Goal: Information Seeking & Learning: Learn about a topic

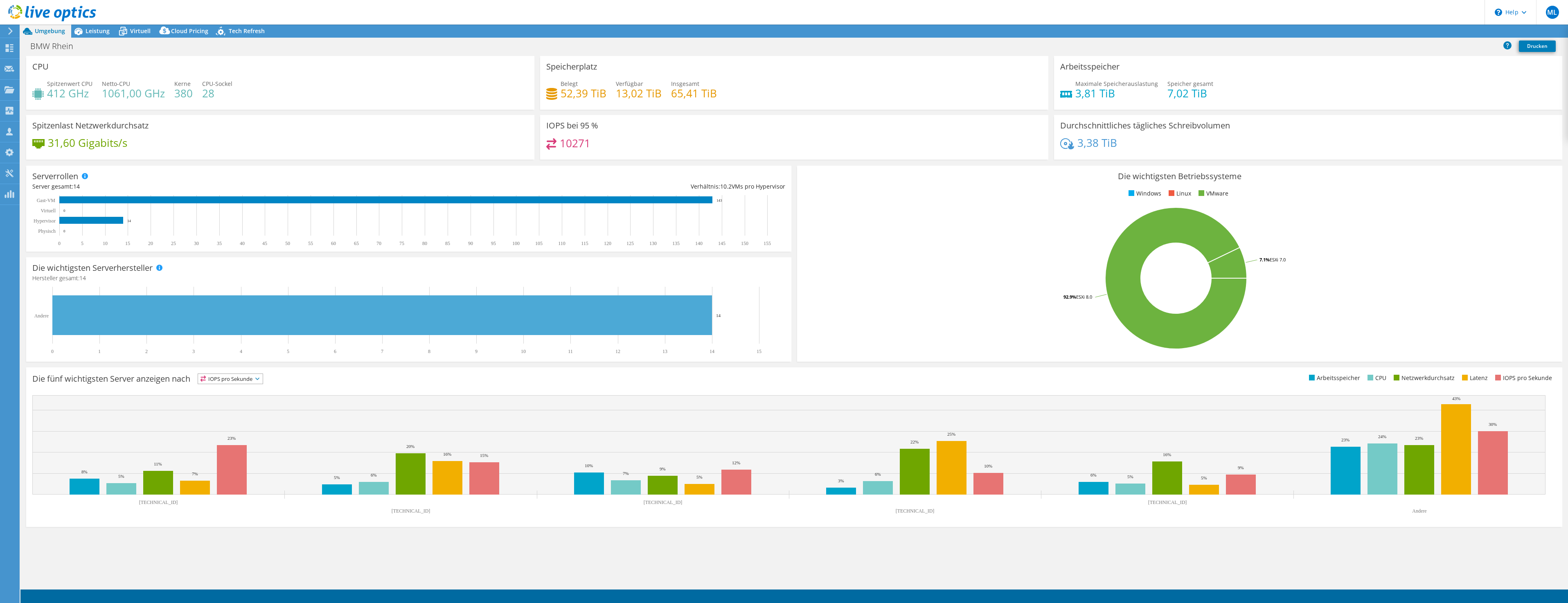
select select "USD"
select select "EUFrankfurt"
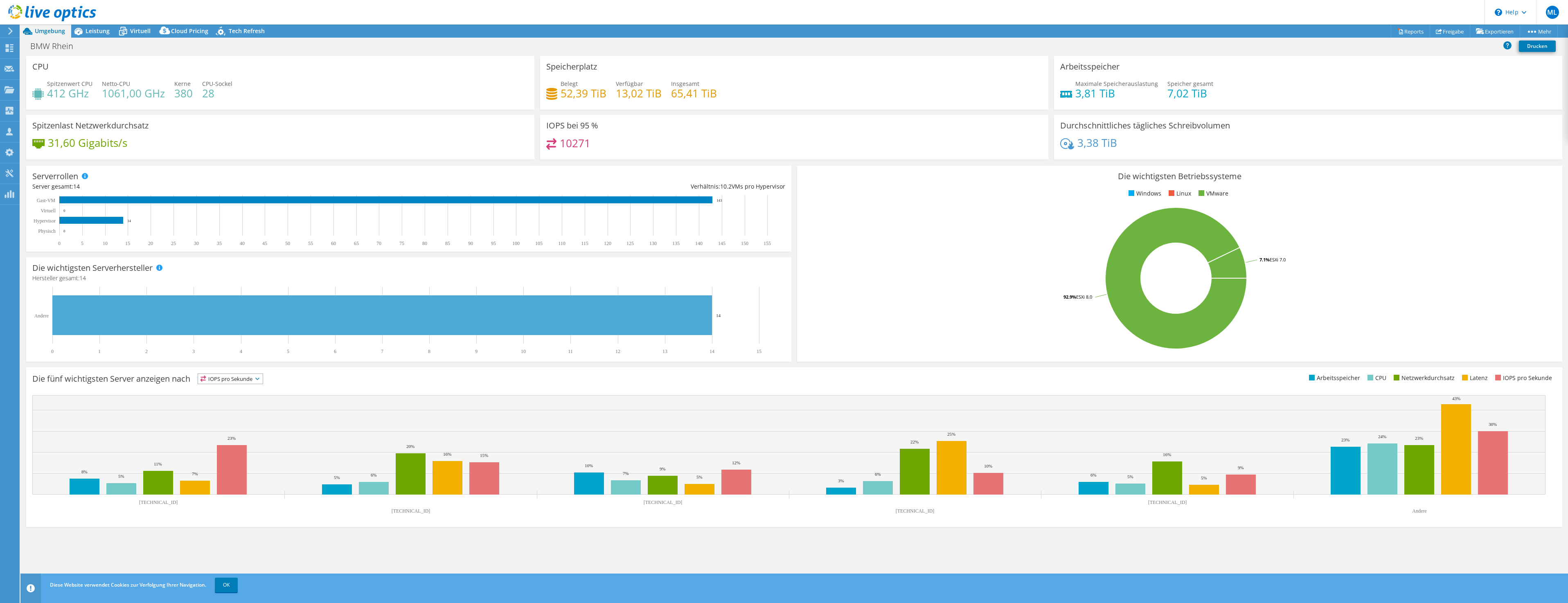
click at [922, 291] on rect at bounding box center [1176, 277] width 746 height 143
click at [191, 29] on span "Cloud Pricing" at bounding box center [189, 30] width 37 height 8
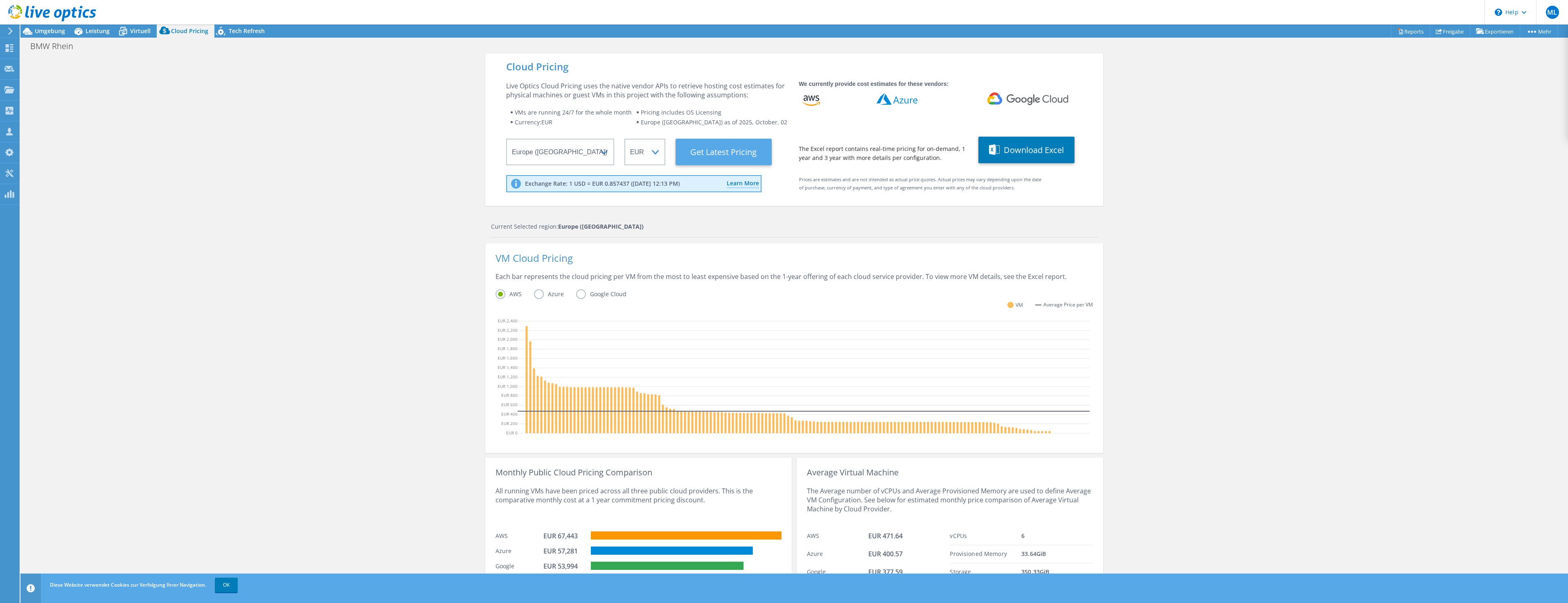
click at [704, 152] on Latest "Get Latest Pricing" at bounding box center [724, 152] width 96 height 27
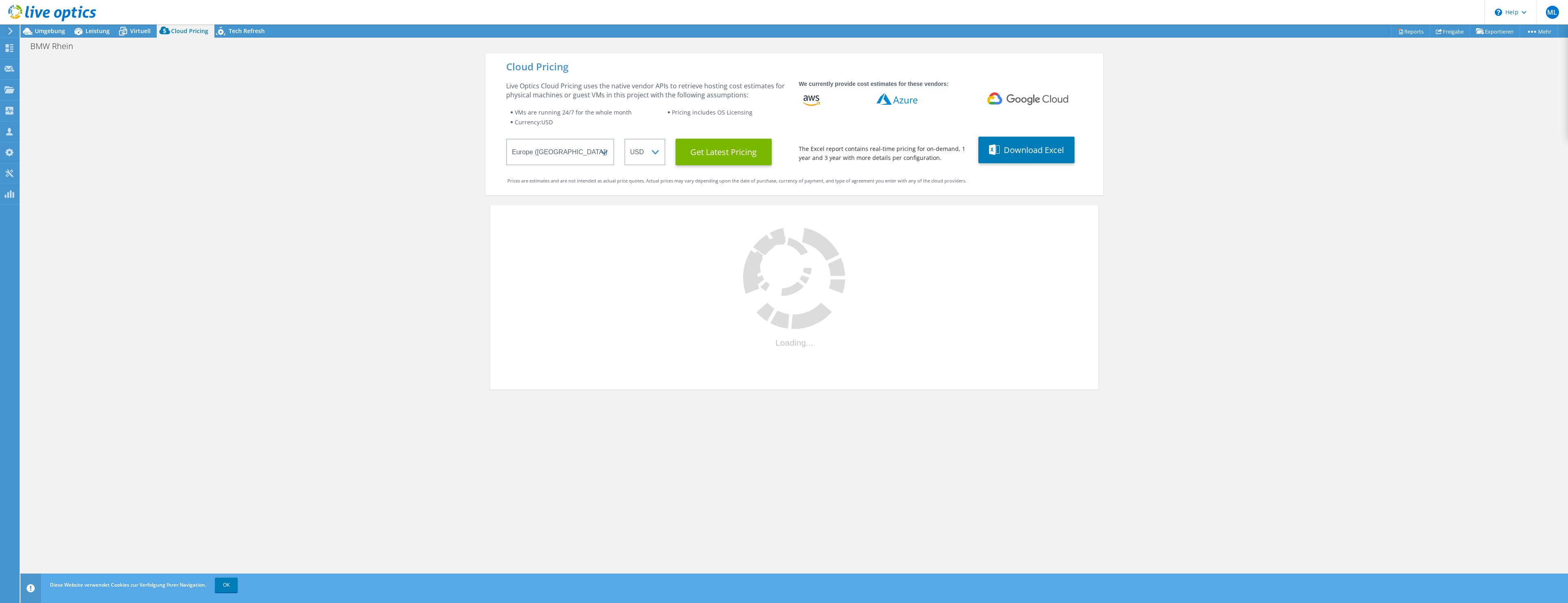
select select "EUR"
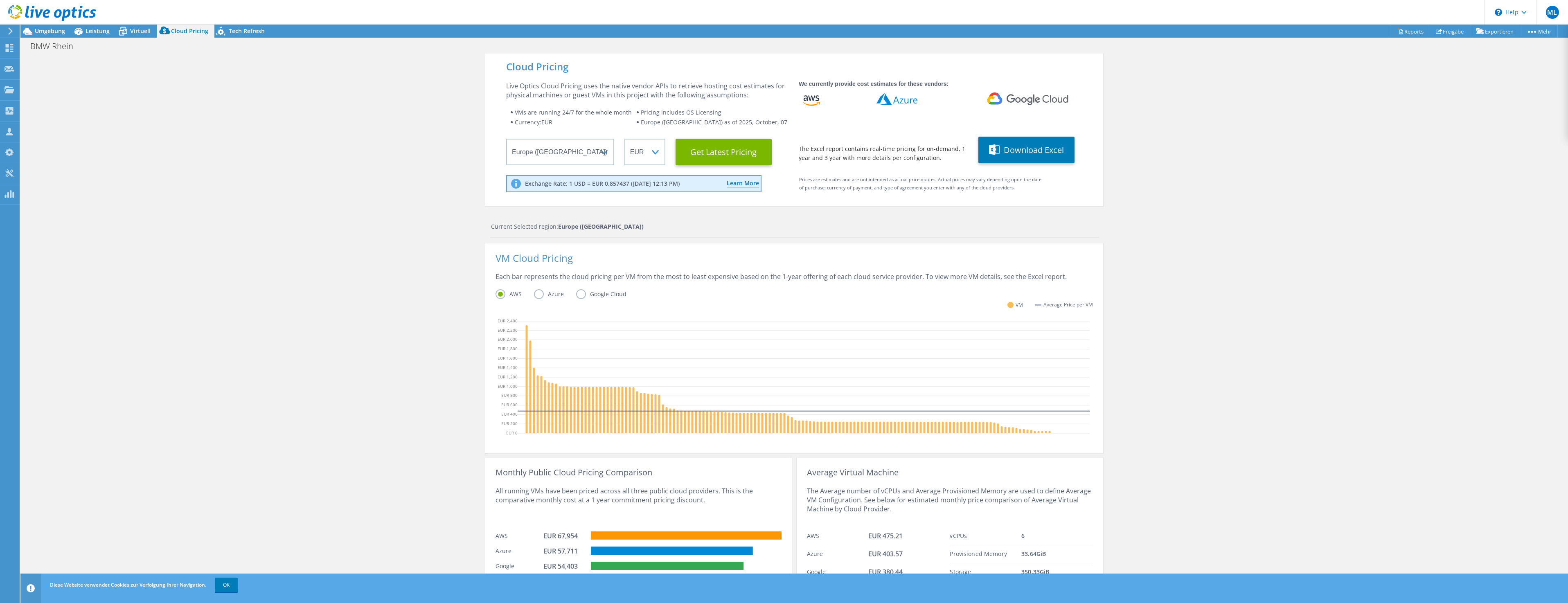
click at [534, 292] on label "Azure" at bounding box center [555, 294] width 42 height 10
click at [0, 0] on input "Azure" at bounding box center [0, 0] width 0 height 0
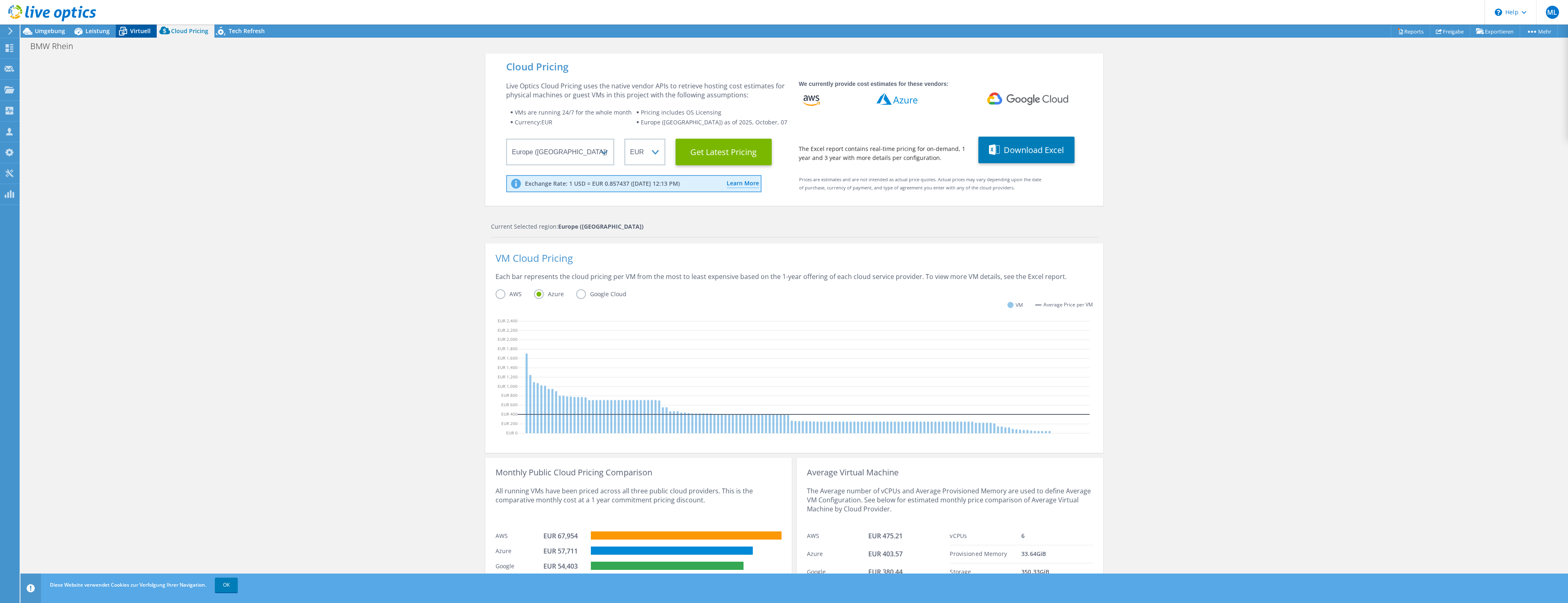
click at [150, 33] on div "Virtuell" at bounding box center [136, 31] width 41 height 13
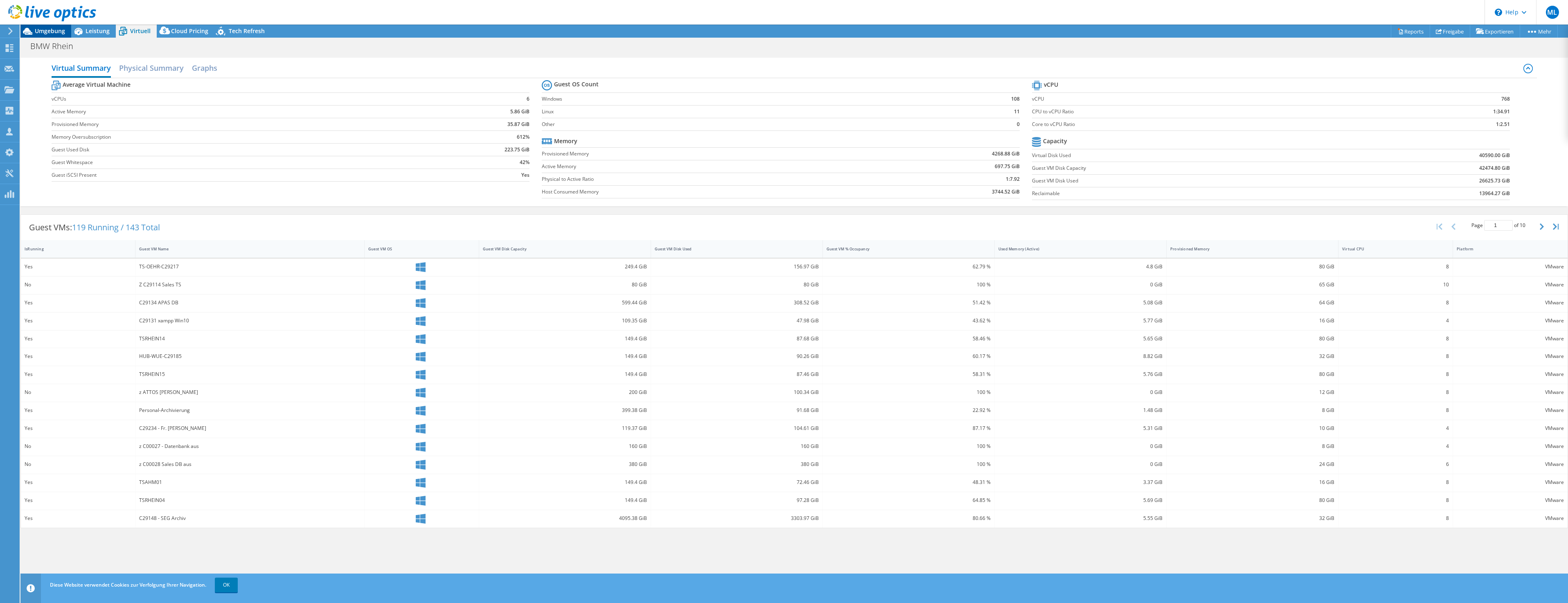
click at [55, 32] on span "Umgebung" at bounding box center [50, 30] width 30 height 8
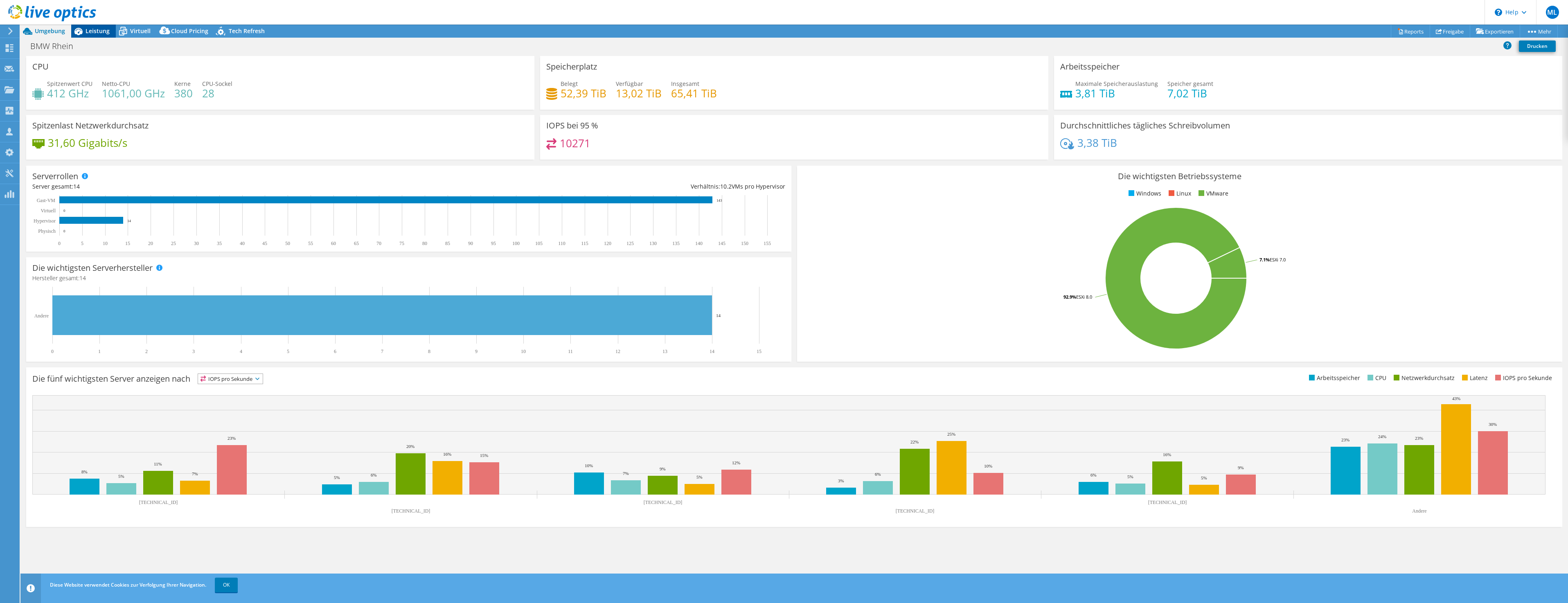
click at [89, 34] on span "Leistung" at bounding box center [97, 30] width 24 height 8
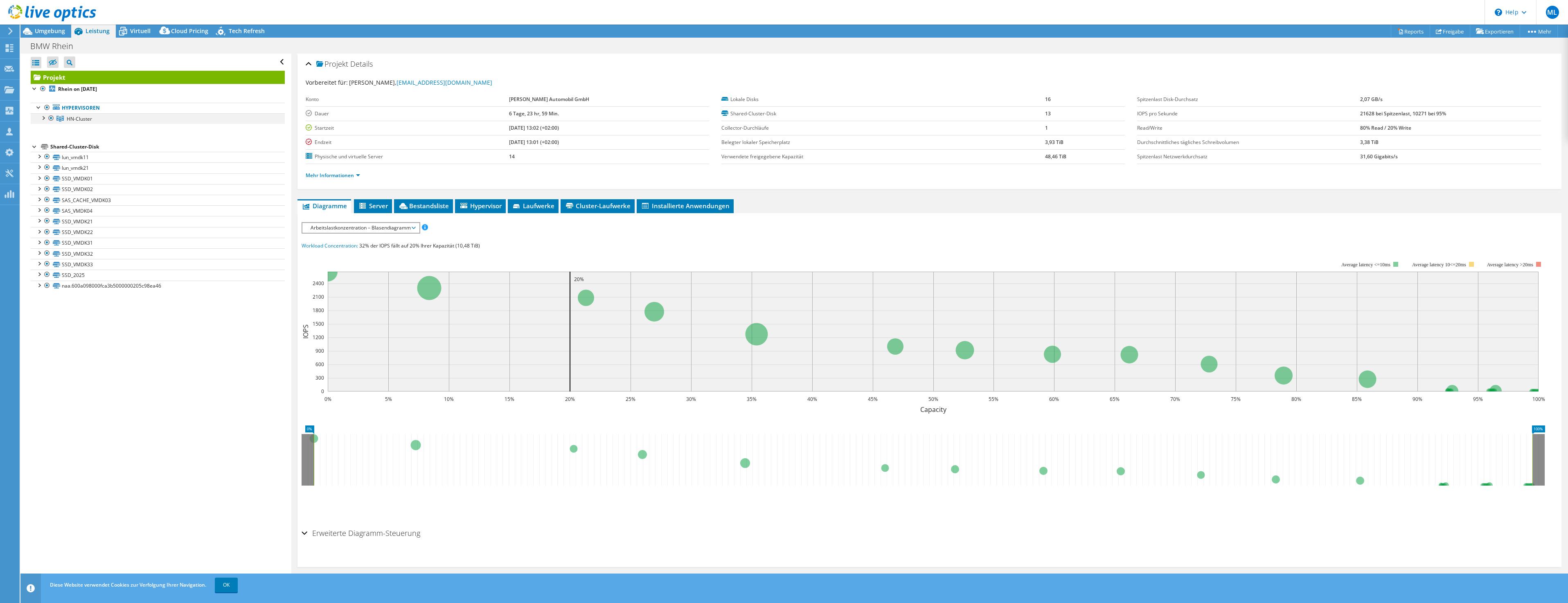
click at [47, 116] on div at bounding box center [43, 117] width 8 height 8
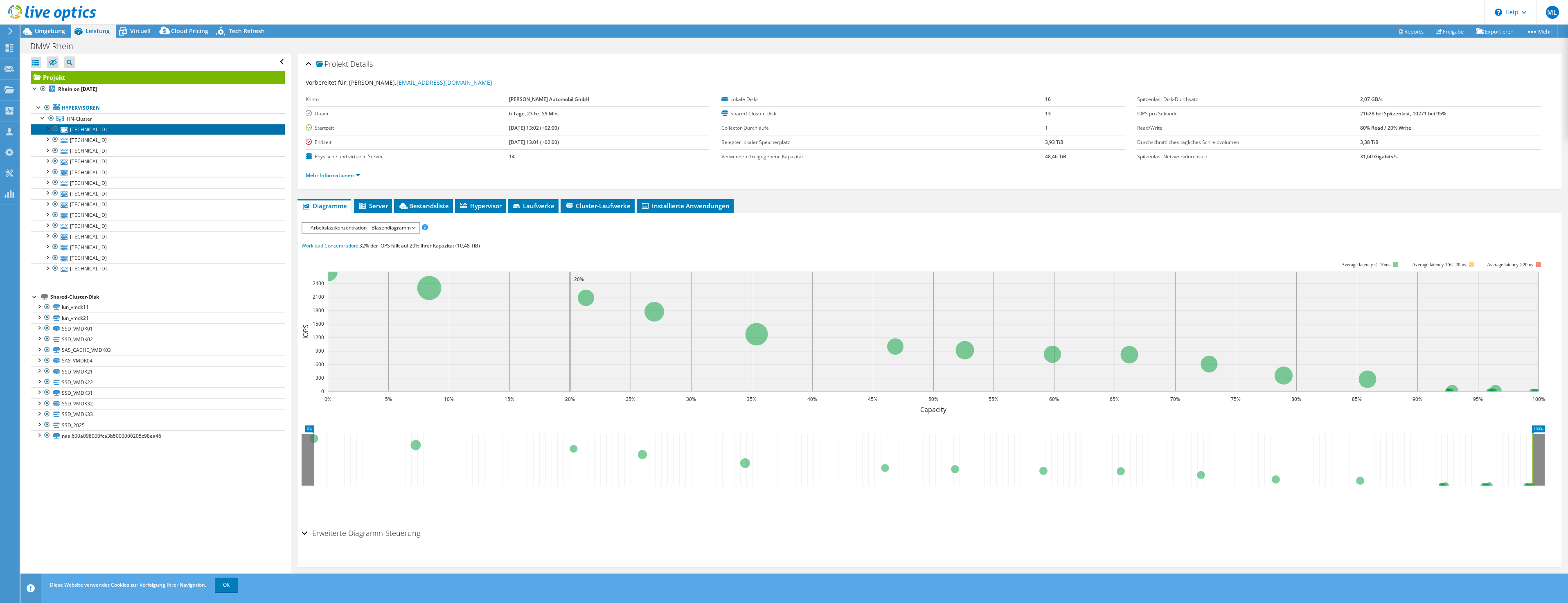
click at [83, 127] on link "[TECHNICAL_ID]" at bounding box center [157, 129] width 254 height 10
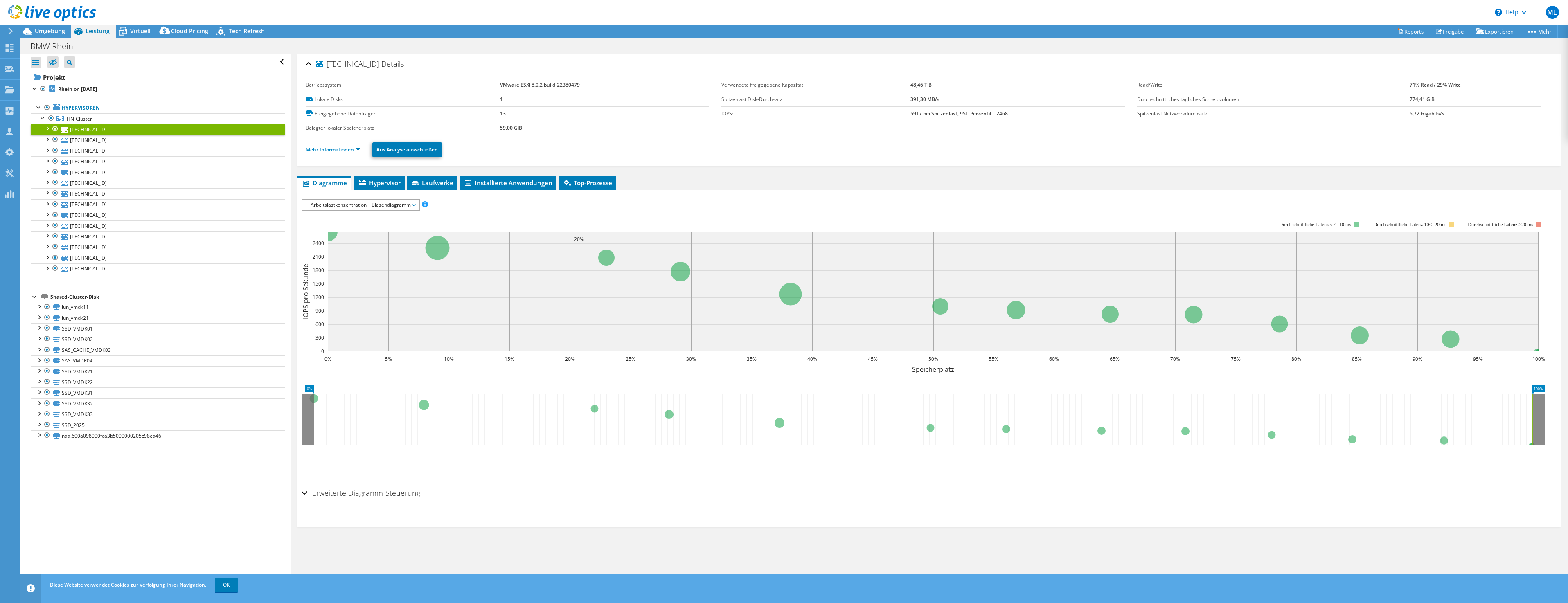
click at [335, 149] on link "Mehr Informationen" at bounding box center [332, 149] width 54 height 7
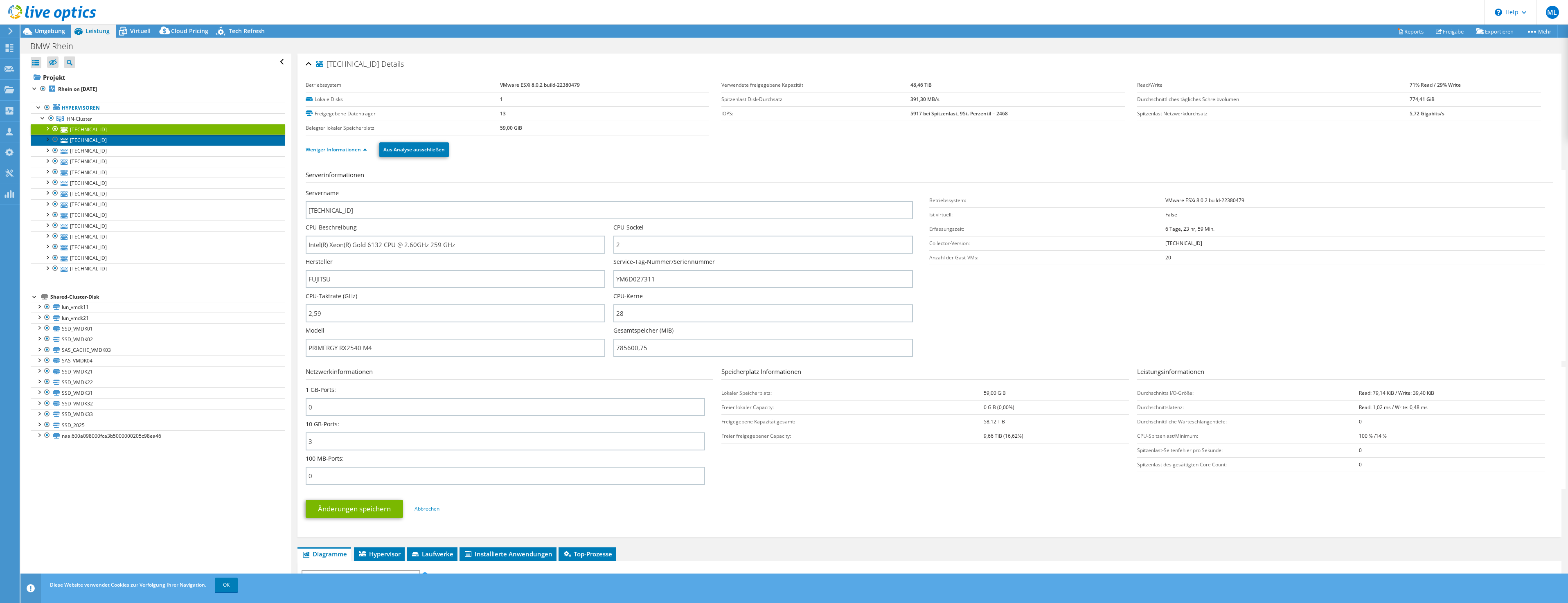
click at [100, 137] on link "[TECHNICAL_ID]" at bounding box center [157, 139] width 254 height 10
